Goal: Information Seeking & Learning: Learn about a topic

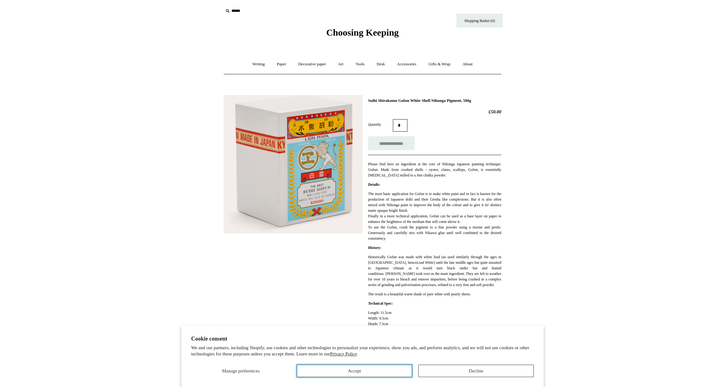
click at [335, 371] on button "Accept" at bounding box center [354, 371] width 115 height 12
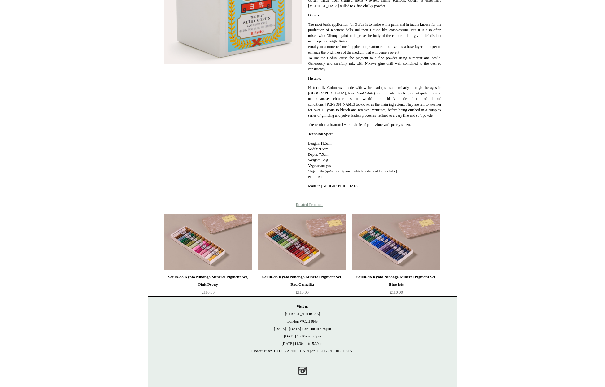
scroll to position [176, 0]
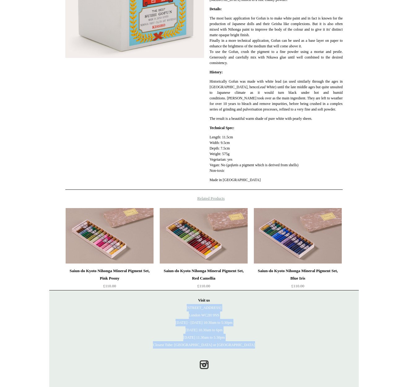
drag, startPoint x: 246, startPoint y: 346, endPoint x: 187, endPoint y: 307, distance: 70.5
click at [187, 307] on p "Visit us 21 Tower Street London WC2H 9NS Monday - Friday 10:30am to 5:30pm Satu…" at bounding box center [203, 323] width 297 height 52
copy p "21 Tower Street London WC2H 9NS Monday - Friday 10:30am to 5:30pm Saturday 10.3…"
click at [204, 364] on link "Instagram" at bounding box center [204, 365] width 14 height 14
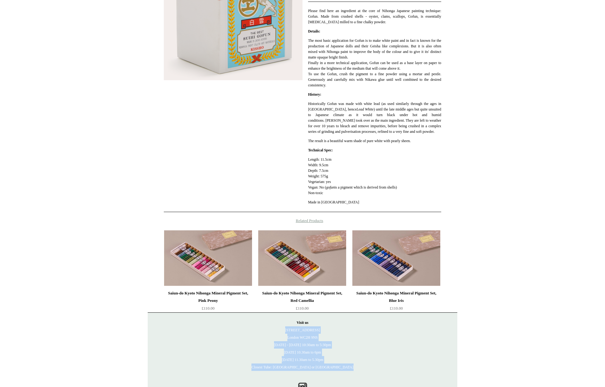
scroll to position [152, 0]
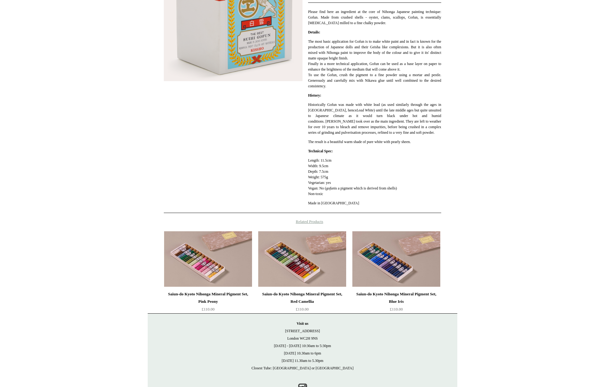
click at [499, 158] on html "Cookie consent We and our partners, including Shopify, use cookies and other te…" at bounding box center [302, 129] width 605 height 563
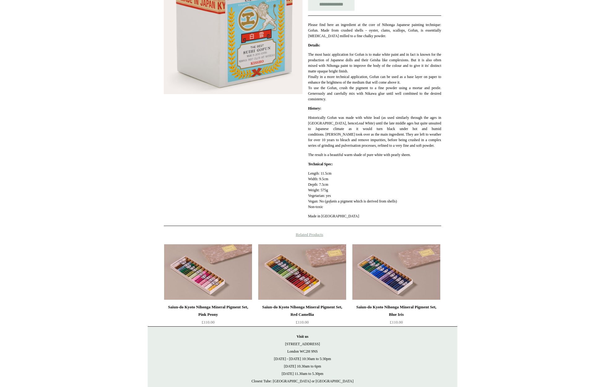
scroll to position [140, 0]
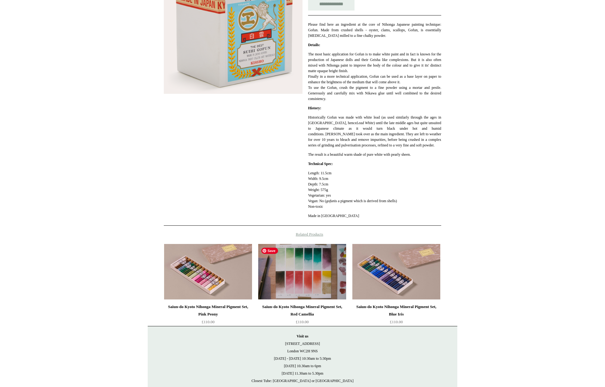
click at [304, 272] on img at bounding box center [302, 272] width 88 height 56
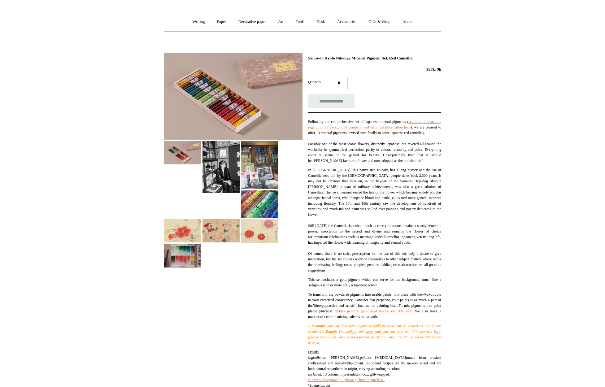
scroll to position [43, 0]
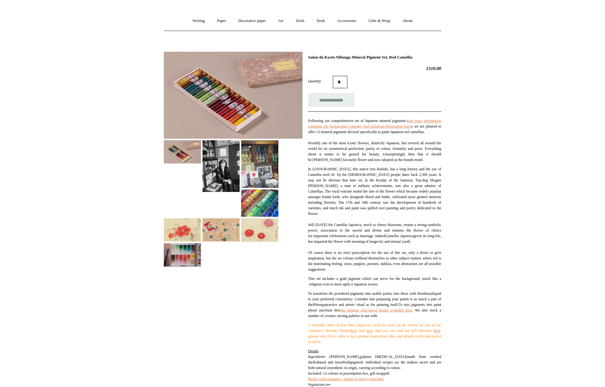
click at [266, 227] on img at bounding box center [259, 229] width 37 height 23
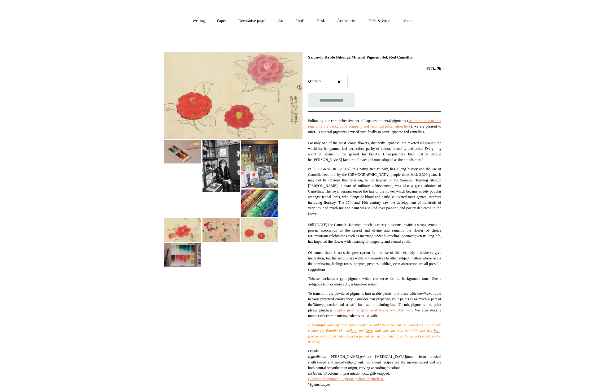
drag, startPoint x: 219, startPoint y: 231, endPoint x: 207, endPoint y: 233, distance: 11.8
click at [218, 231] on img at bounding box center [221, 229] width 37 height 23
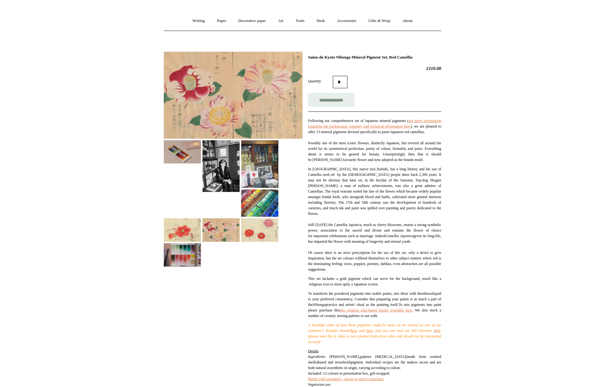
click at [179, 232] on img at bounding box center [182, 229] width 37 height 23
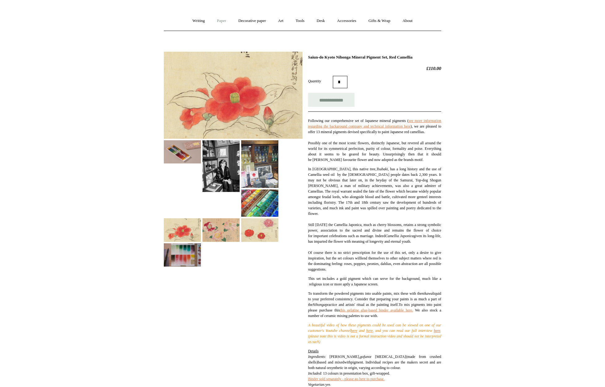
click at [216, 21] on link "Paper +" at bounding box center [221, 21] width 20 height 16
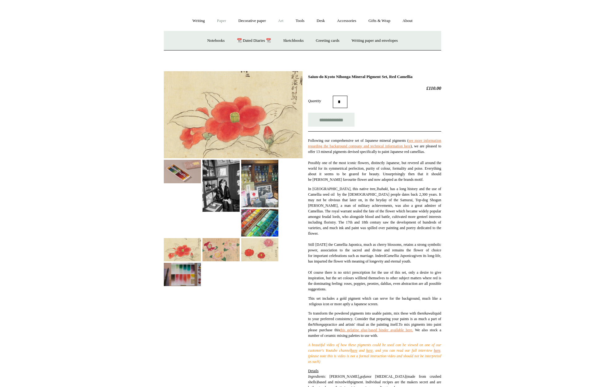
click at [287, 22] on link "Art +" at bounding box center [280, 21] width 16 height 16
click at [339, 41] on link "Colour pencils & Crayons" at bounding box center [323, 41] width 53 height 16
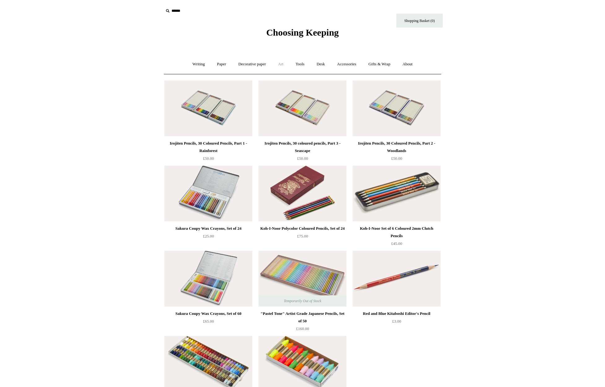
click at [283, 65] on link "Art +" at bounding box center [280, 64] width 16 height 16
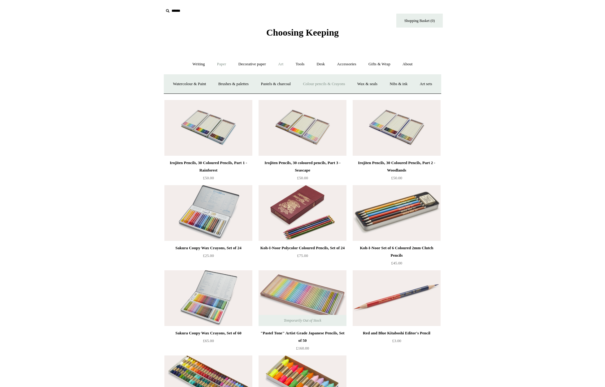
click at [216, 63] on link "Paper +" at bounding box center [221, 64] width 20 height 16
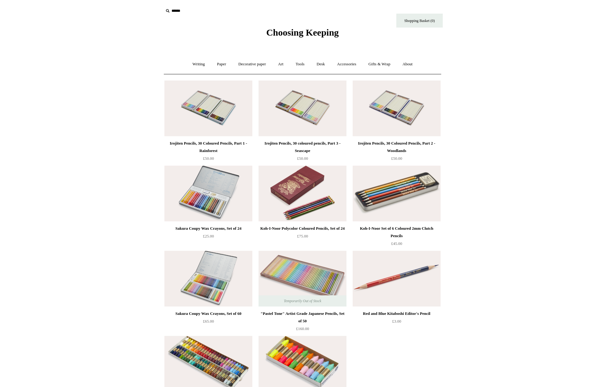
click at [165, 11] on icon at bounding box center [167, 10] width 7 height 7
click at [177, 10] on input "text" at bounding box center [201, 10] width 76 height 11
type input "******"
click at [231, 5] on input "*" at bounding box center [234, 10] width 6 height 11
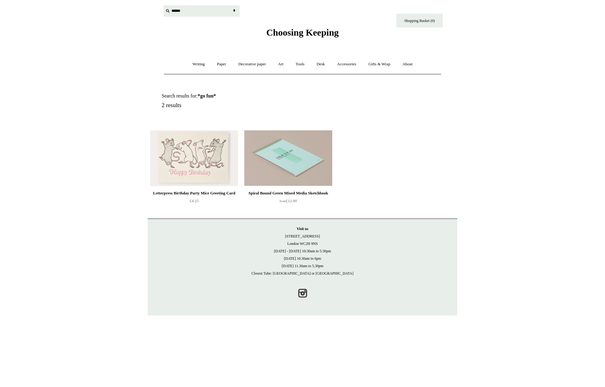
click at [177, 9] on input "text" at bounding box center [201, 10] width 76 height 11
type input "*****"
click at [231, 5] on input "*" at bounding box center [234, 10] width 6 height 11
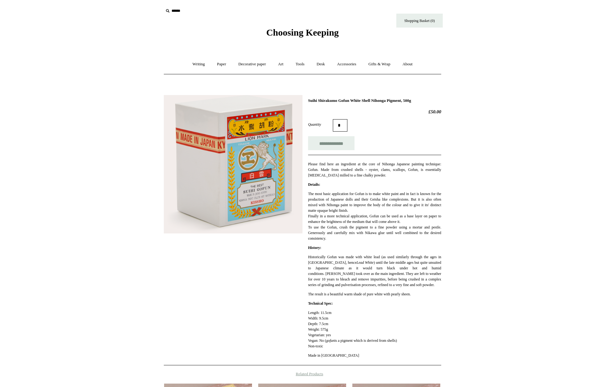
scroll to position [32, 0]
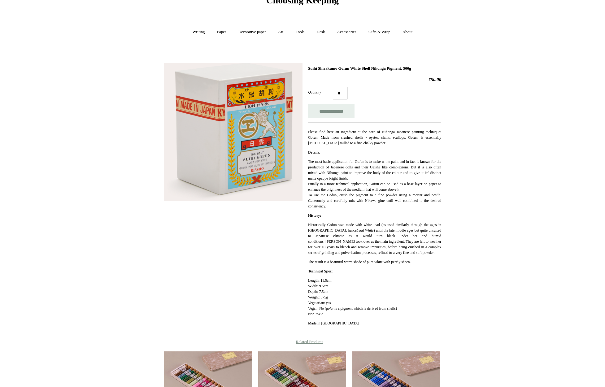
drag, startPoint x: 395, startPoint y: 209, endPoint x: 386, endPoint y: 202, distance: 11.1
click at [391, 207] on p "The most basic application for Gofun is to make white paint and in fact is know…" at bounding box center [374, 184] width 133 height 50
click at [392, 201] on p "The most basic application for Gofun is to make white paint and in fact is know…" at bounding box center [374, 184] width 133 height 50
drag, startPoint x: 392, startPoint y: 201, endPoint x: 371, endPoint y: 200, distance: 21.7
click at [371, 200] on p "The most basic application for Gofun is to make white paint and in fact is know…" at bounding box center [374, 184] width 133 height 50
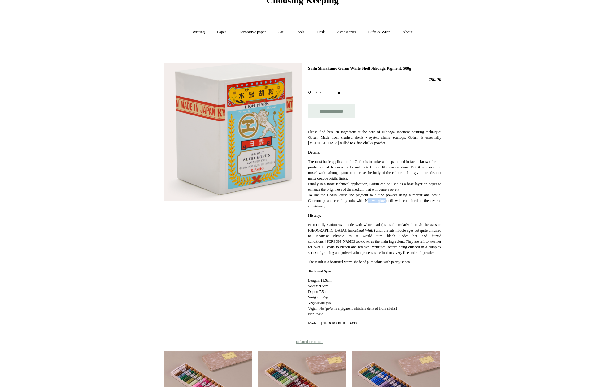
copy p "Nikawa glue"
click at [524, 150] on html "Menu Choosing Keeping * Shipping Information Shopping Basket (0) * ⤺ + +" at bounding box center [302, 249] width 605 height 563
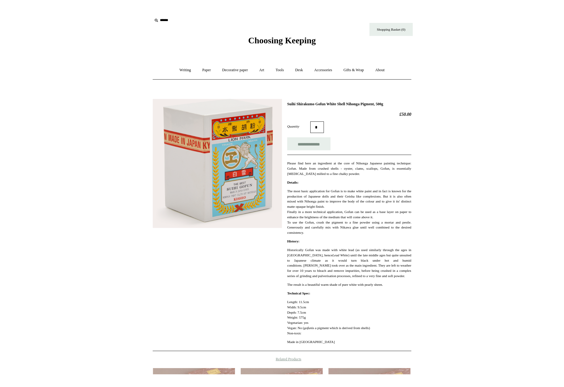
scroll to position [0, 0]
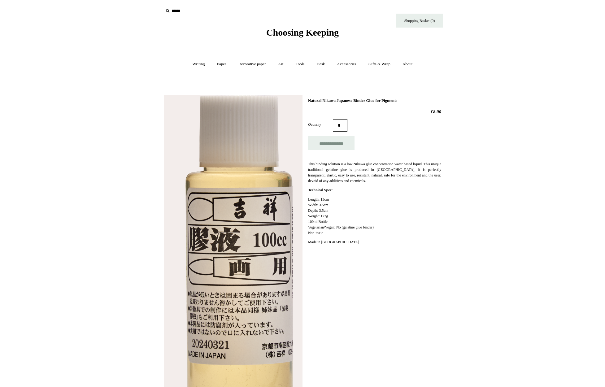
click at [504, 187] on html "Menu Choosing Keeping * Shipping Information Shopping Basket (0) * ⤺ + +" at bounding box center [302, 365] width 605 height 730
